Goal: Information Seeking & Learning: Compare options

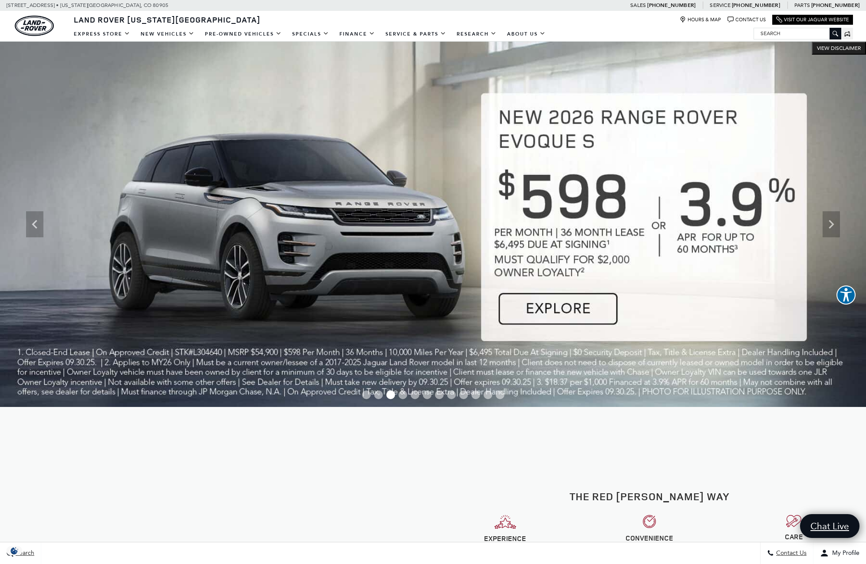
click at [783, 30] on input "Search" at bounding box center [797, 33] width 87 height 10
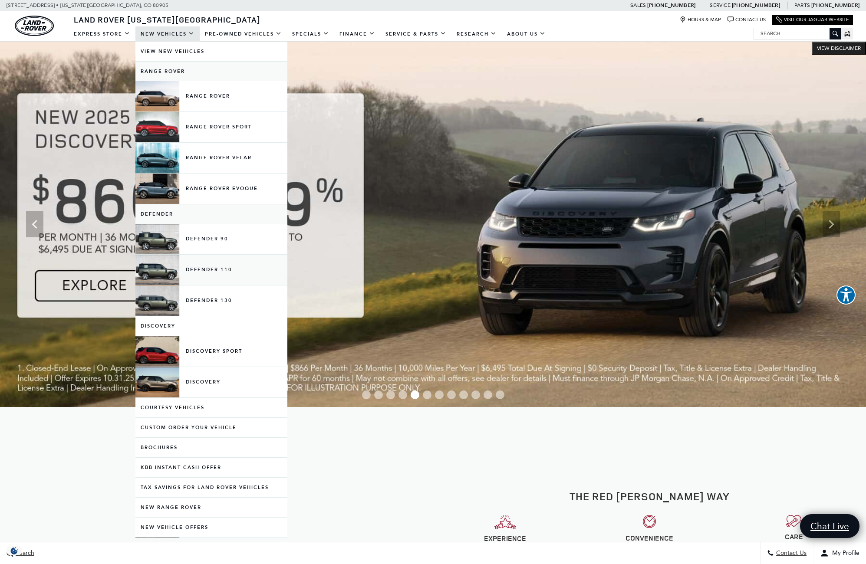
click at [197, 268] on link "Defender 110" at bounding box center [211, 270] width 152 height 30
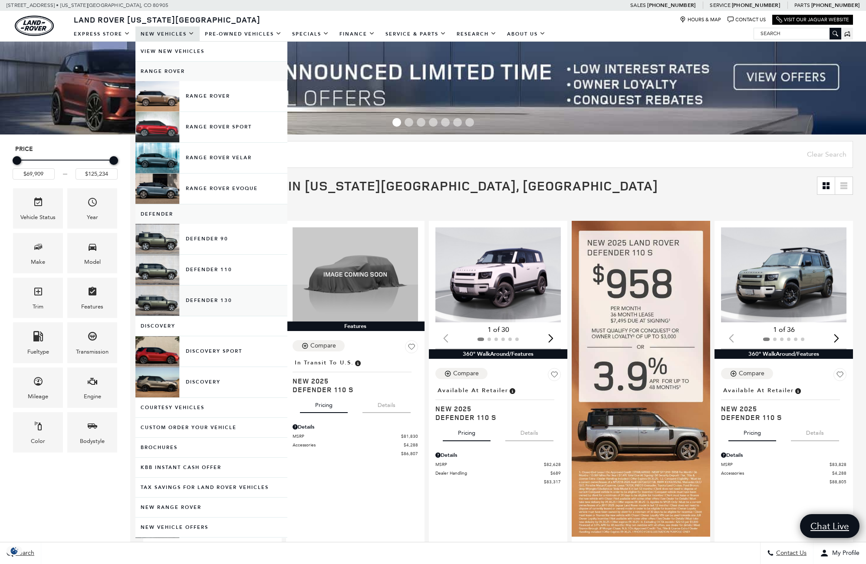
click at [217, 296] on link "Defender 130" at bounding box center [211, 301] width 152 height 30
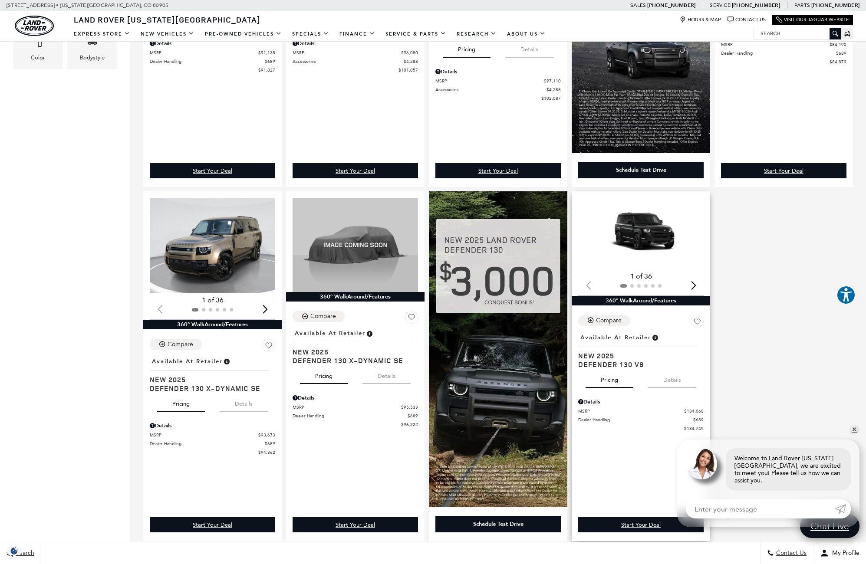
scroll to position [400, 0]
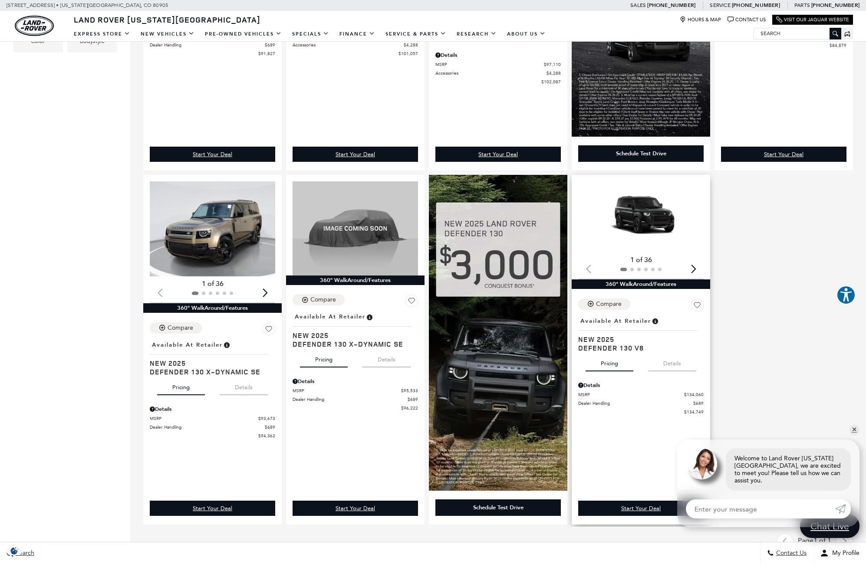
click at [697, 270] on div "Next slide" at bounding box center [693, 268] width 12 height 19
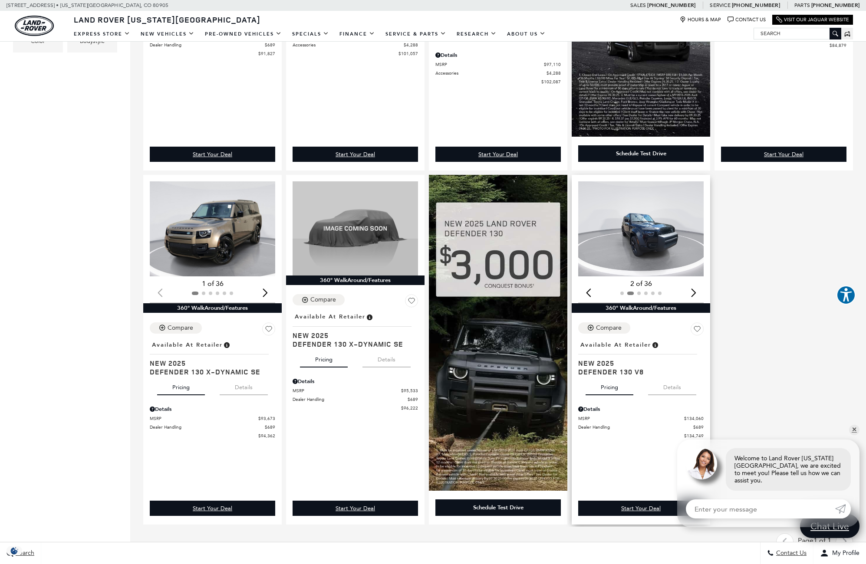
click at [697, 283] on div "Next slide" at bounding box center [693, 292] width 12 height 19
click at [696, 294] on div "Next slide" at bounding box center [693, 292] width 12 height 19
click at [697, 294] on div "Next slide" at bounding box center [693, 292] width 12 height 19
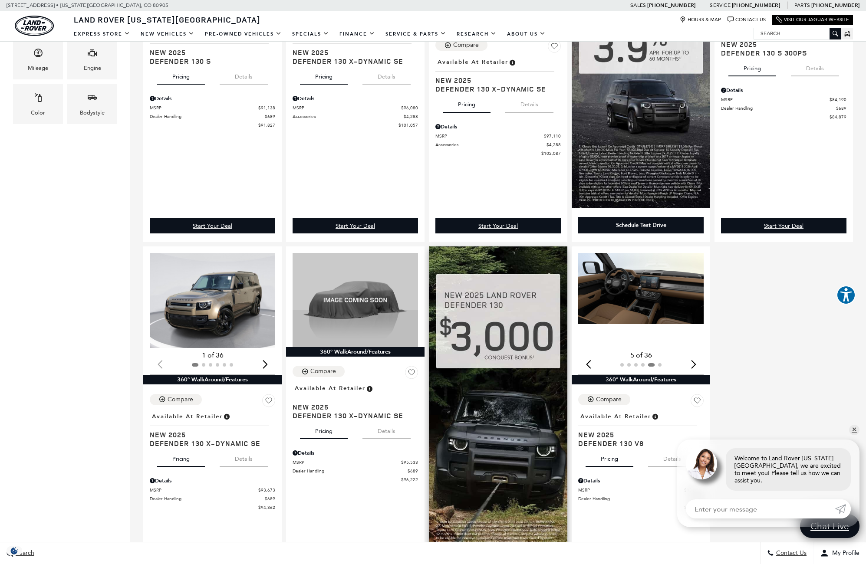
scroll to position [50, 0]
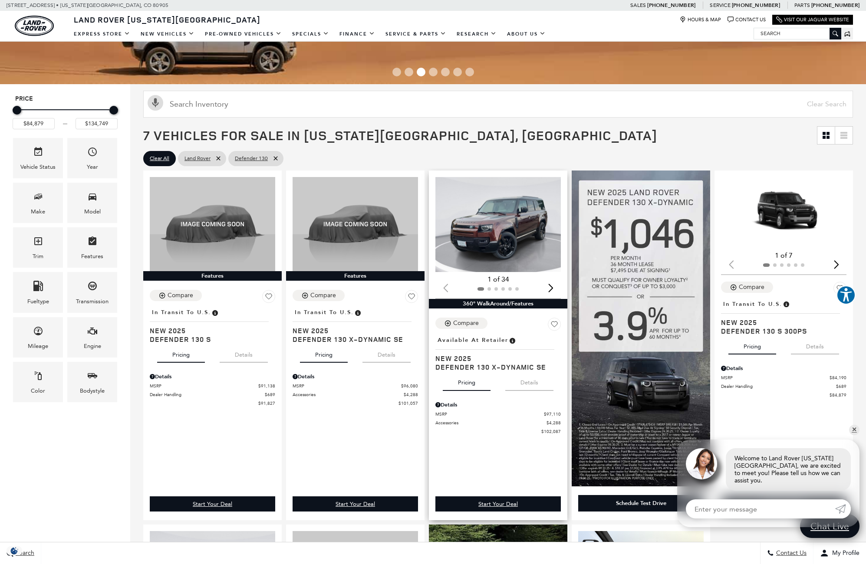
click at [556, 286] on div "Next slide" at bounding box center [551, 288] width 12 height 19
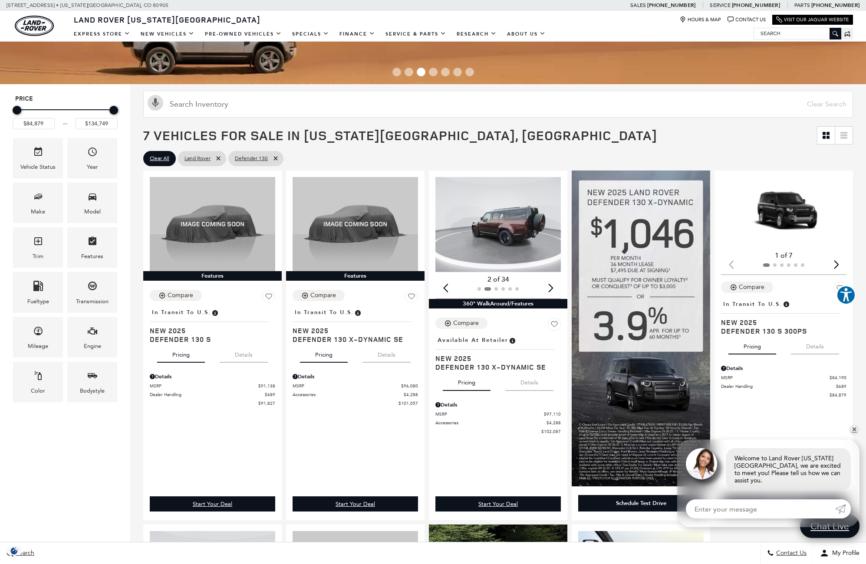
click at [556, 288] on div "Next slide" at bounding box center [551, 288] width 12 height 19
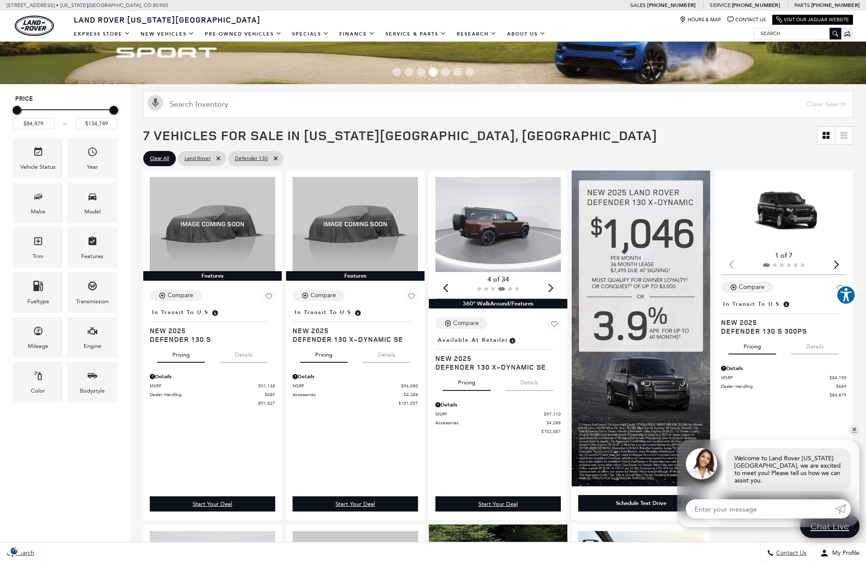
click at [556, 288] on div "Next slide" at bounding box center [551, 288] width 12 height 19
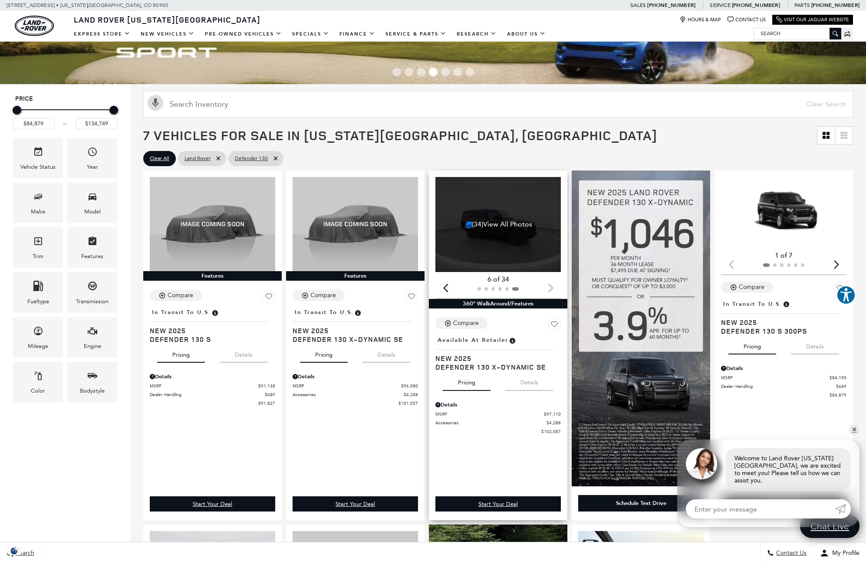
click at [556, 288] on div at bounding box center [497, 289] width 125 height 10
click at [347, 107] on input "Search Inventory" at bounding box center [497, 104] width 709 height 27
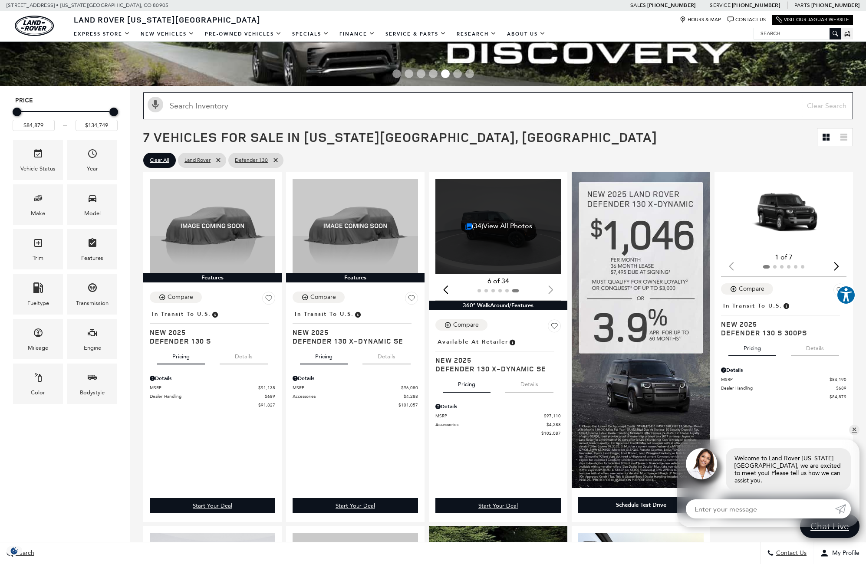
scroll to position [0, 0]
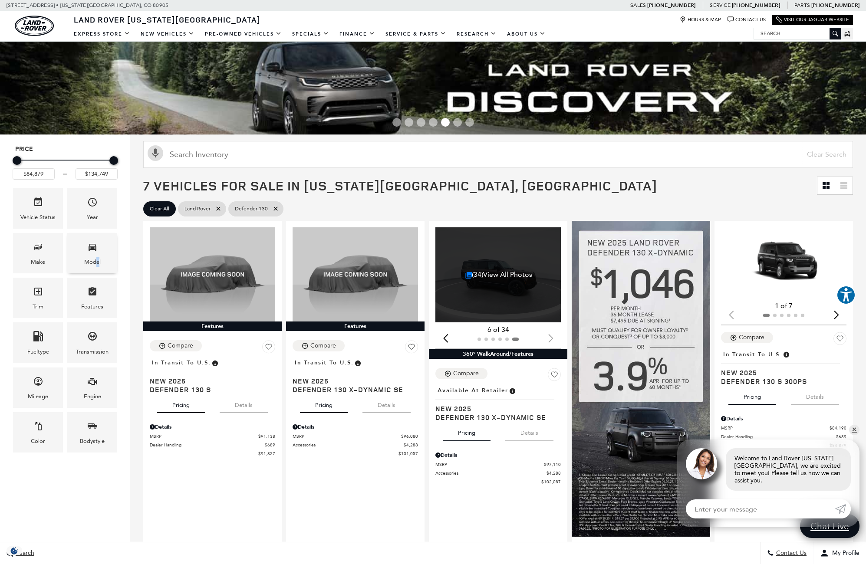
click at [98, 264] on div "Model" at bounding box center [92, 262] width 16 height 10
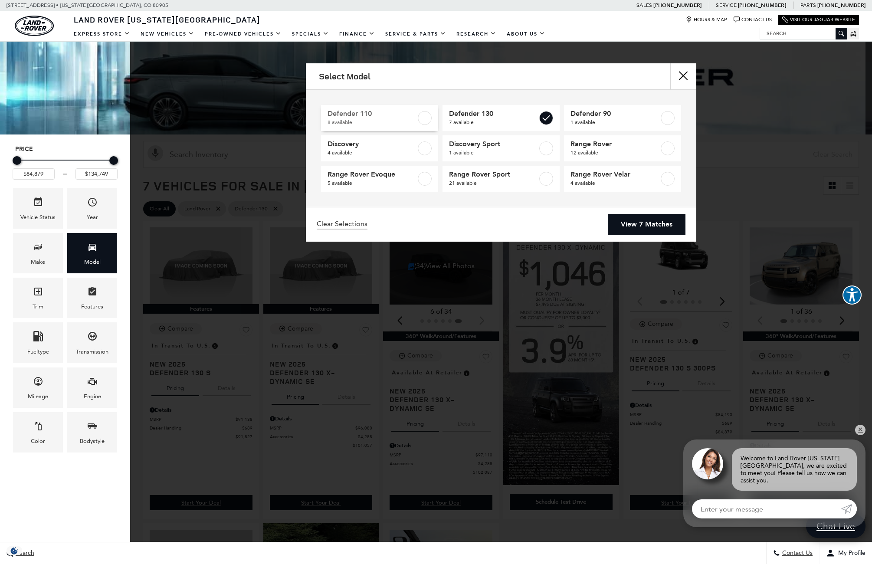
click at [410, 117] on span "Defender 110" at bounding box center [372, 113] width 89 height 9
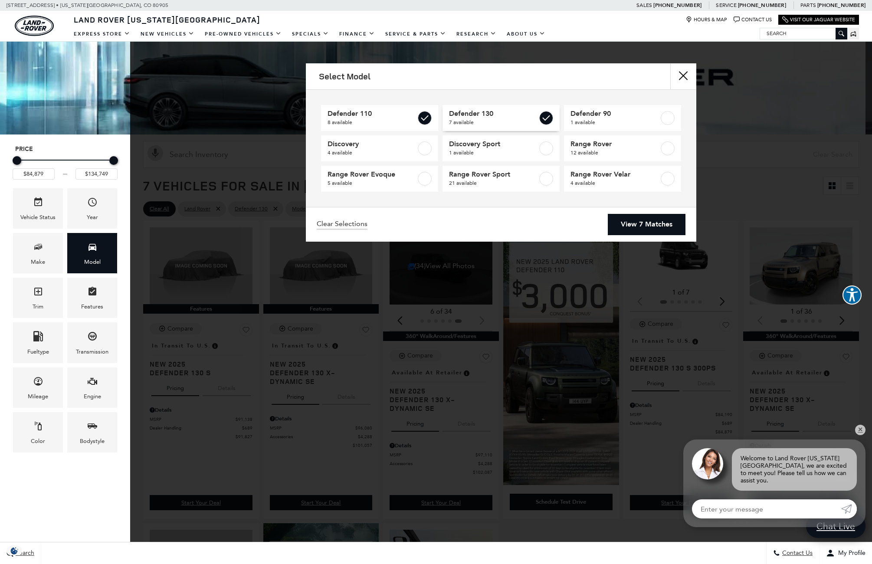
type input "$69,909"
checkbox input "true"
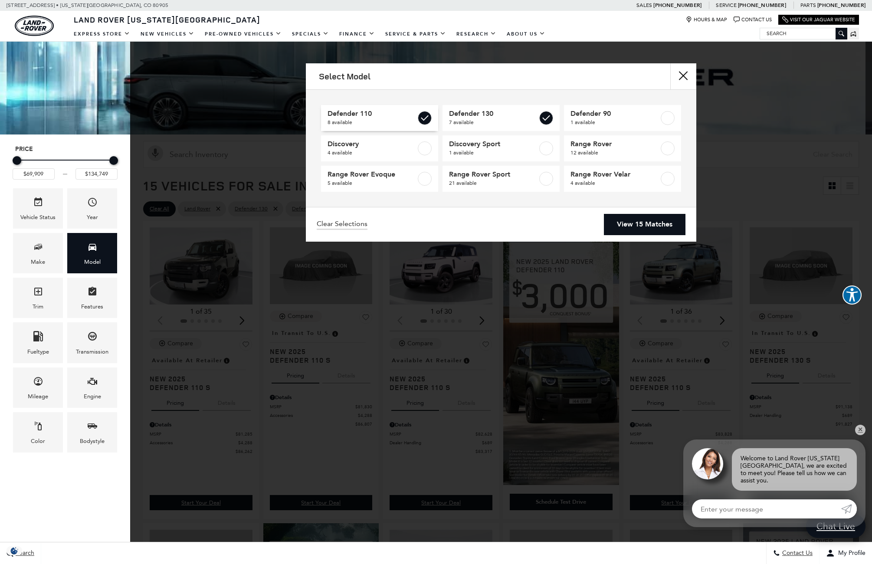
click at [424, 119] on label at bounding box center [425, 118] width 14 height 14
type input "$84,879"
checkbox input "false"
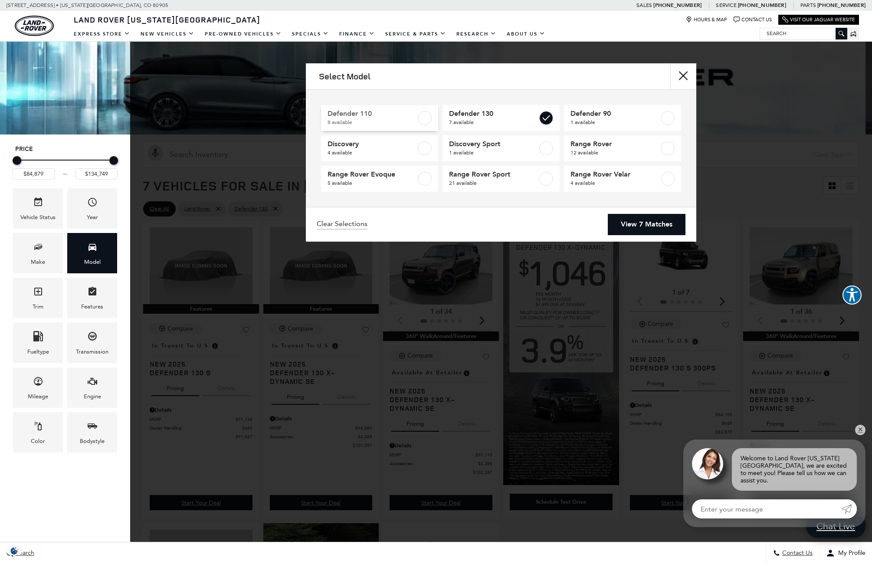
click at [436, 122] on link "Defender 110 8 available" at bounding box center [379, 118] width 117 height 26
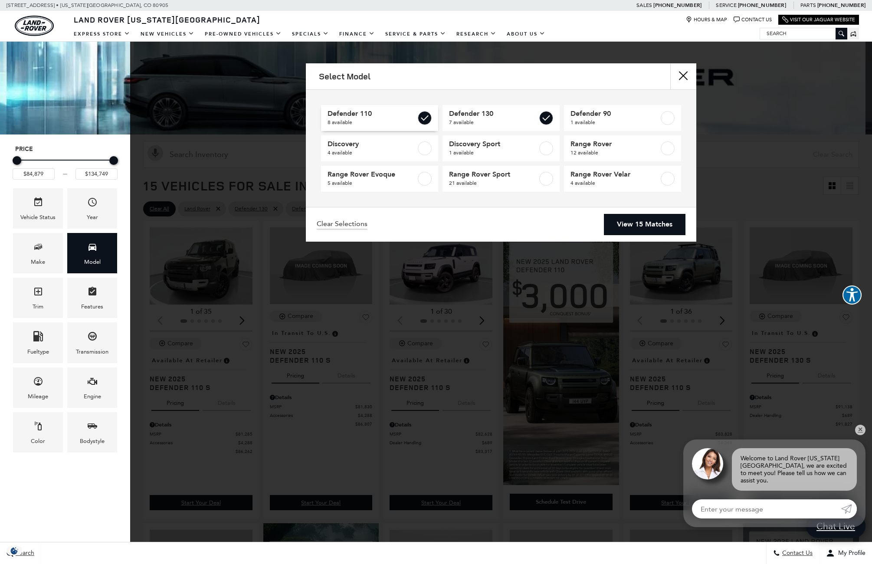
type input "$69,909"
checkbox input "true"
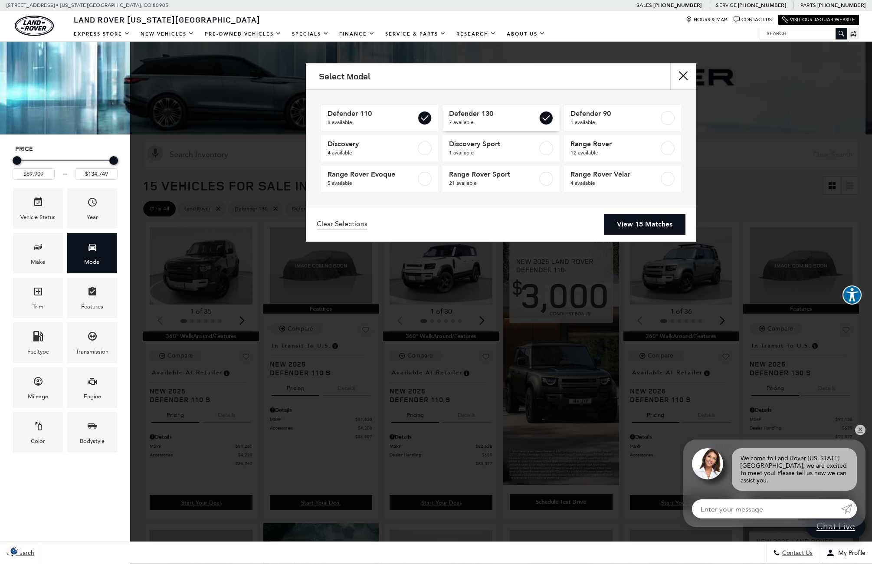
drag, startPoint x: 547, startPoint y: 119, endPoint x: 553, endPoint y: 122, distance: 6.0
click at [547, 119] on label at bounding box center [546, 118] width 14 height 14
type input "$125,234"
checkbox input "false"
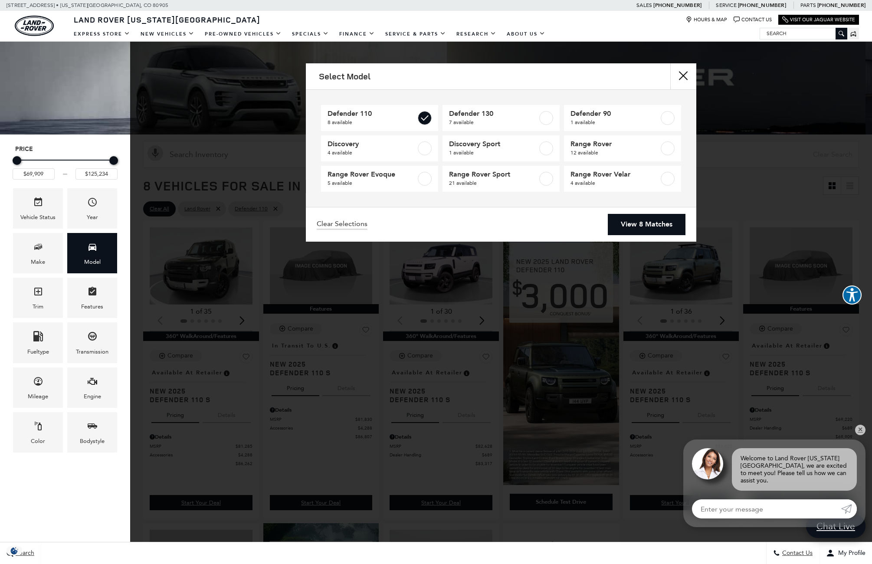
click at [650, 222] on link "View 8 Matches" at bounding box center [647, 224] width 78 height 21
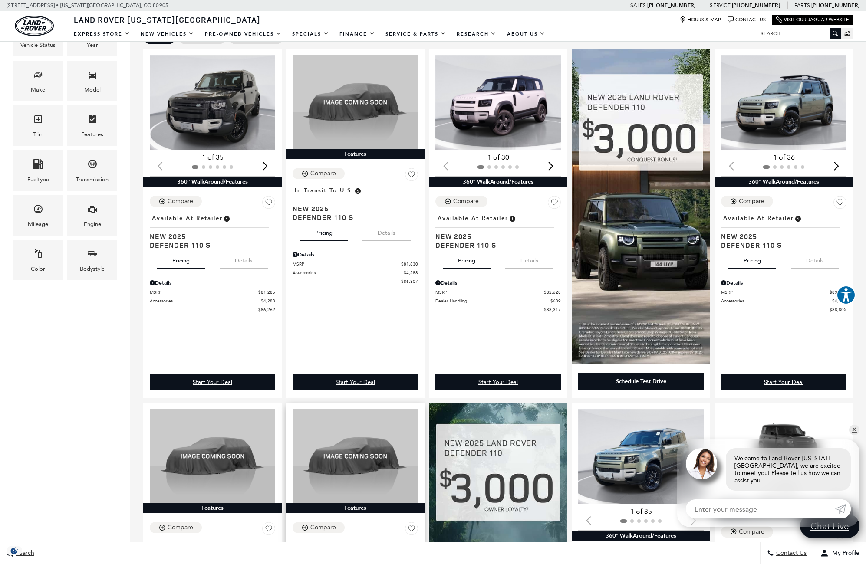
scroll to position [124, 0]
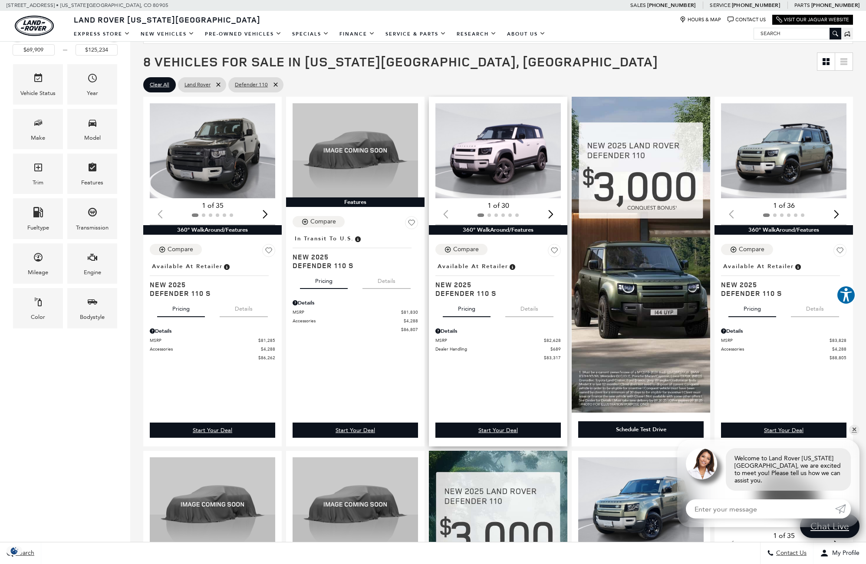
click at [531, 311] on button "Details" at bounding box center [529, 307] width 48 height 19
click at [383, 284] on button "Details" at bounding box center [386, 279] width 48 height 19
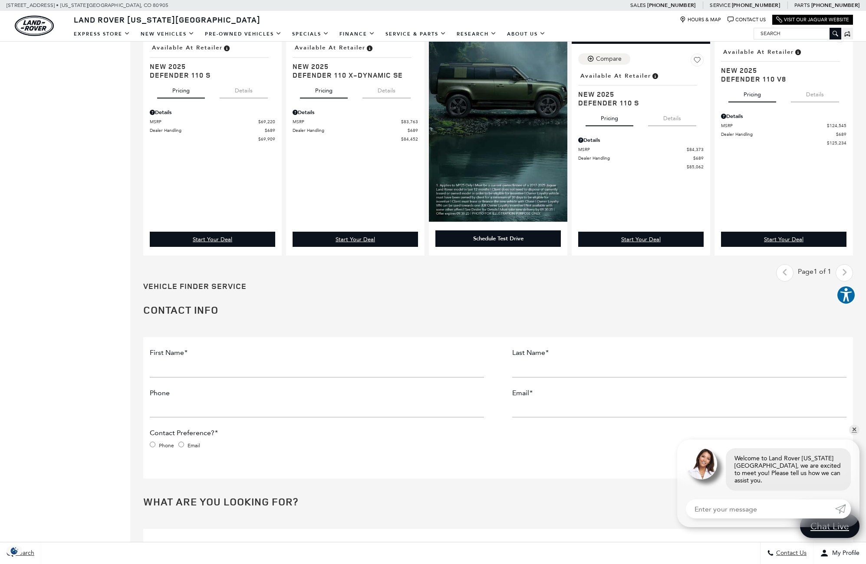
scroll to position [392, 0]
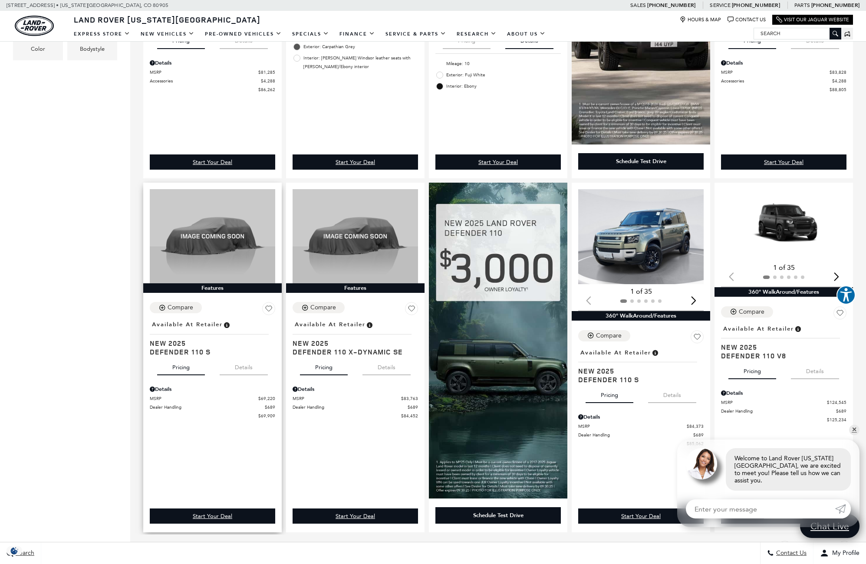
click at [246, 373] on button "Details" at bounding box center [244, 365] width 48 height 19
click at [687, 400] on button "Details" at bounding box center [672, 393] width 48 height 19
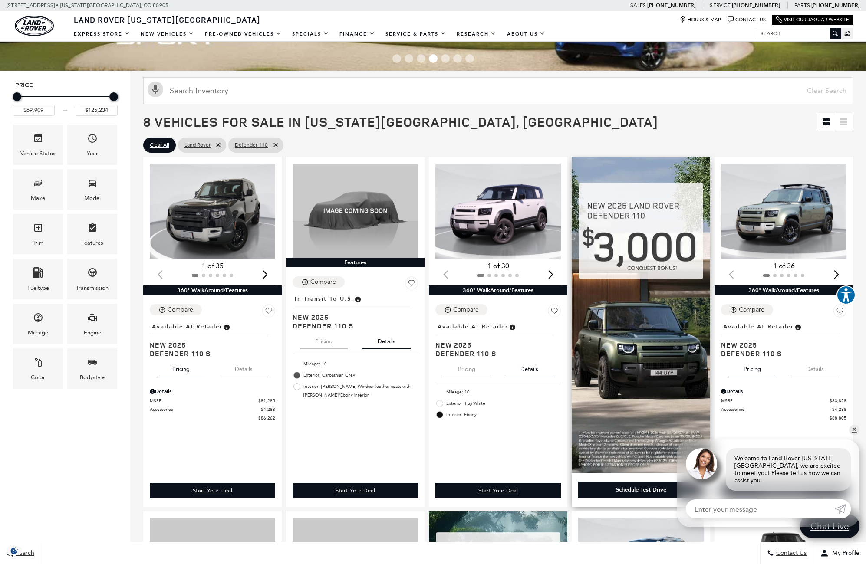
scroll to position [62, 0]
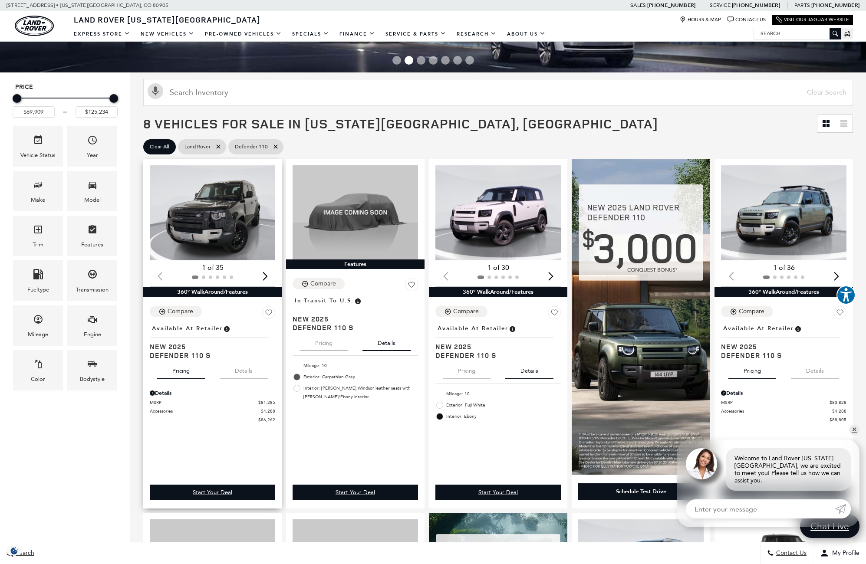
click at [247, 369] on button "Details" at bounding box center [244, 369] width 48 height 19
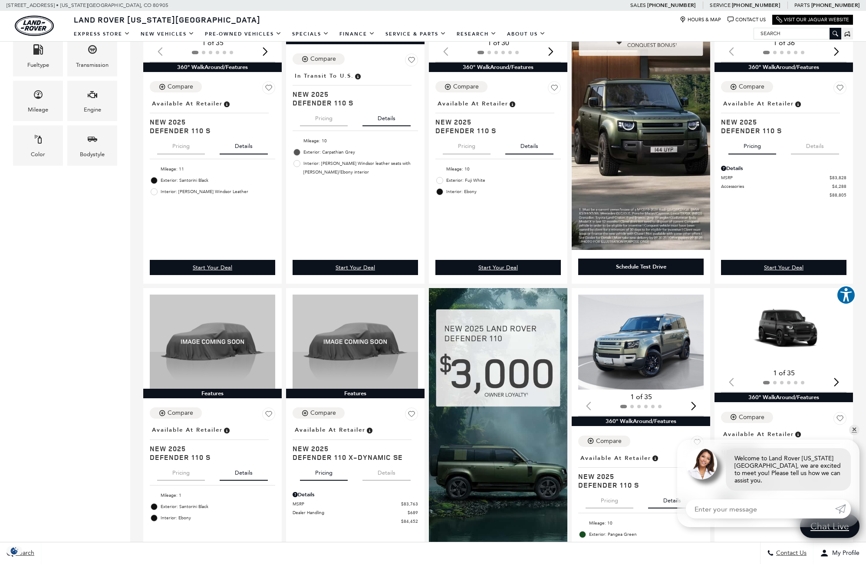
scroll to position [0, 0]
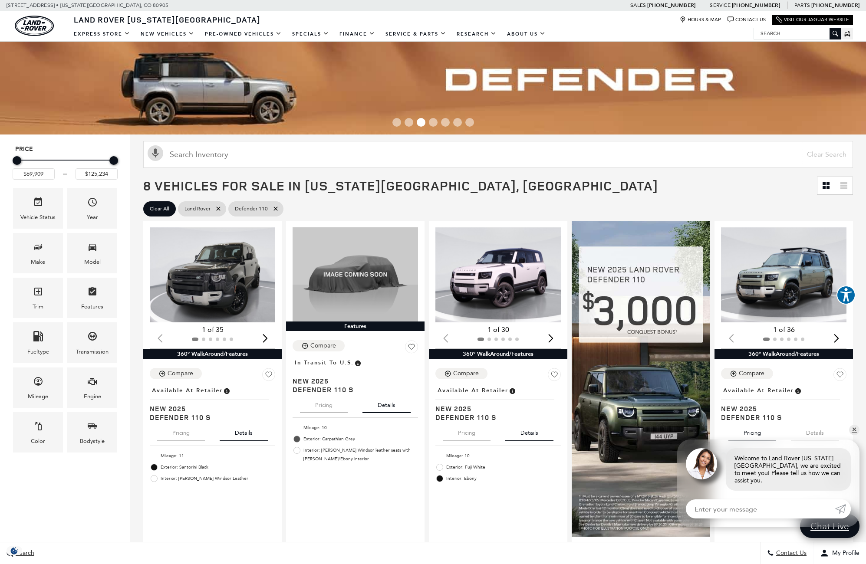
click at [778, 32] on input "Search" at bounding box center [797, 33] width 87 height 10
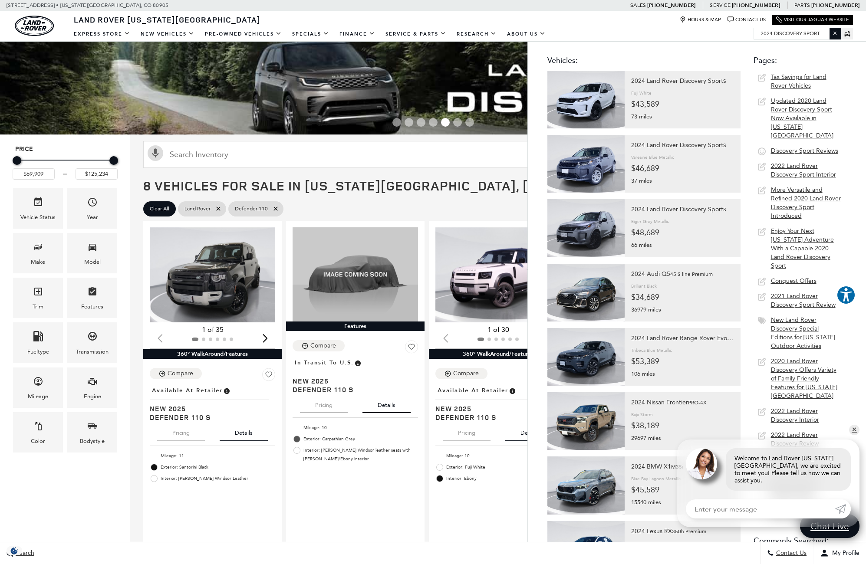
type input "2024 discovery sport"
